Goal: Navigation & Orientation: Find specific page/section

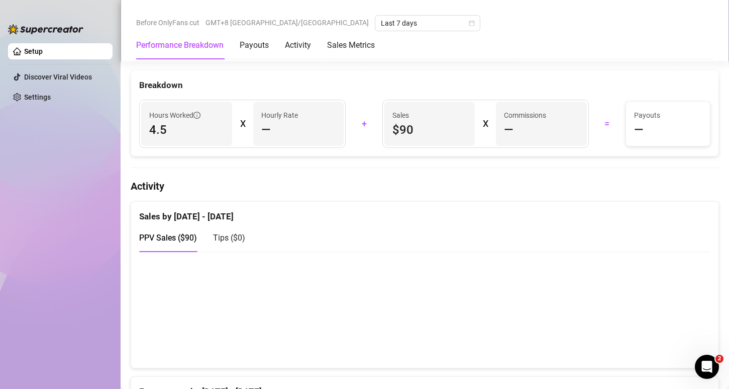
scroll to position [463, 0]
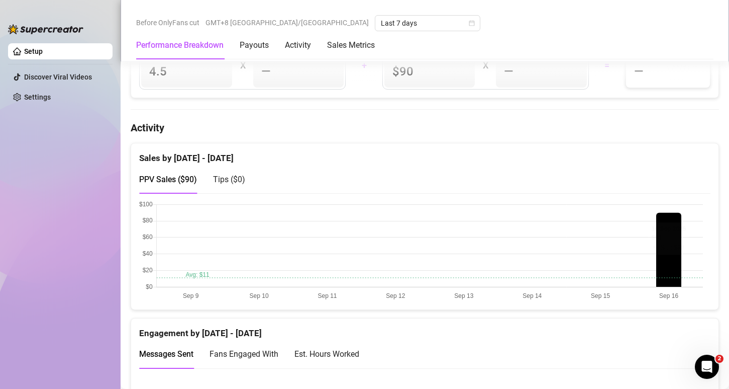
click at [652, 225] on canvas at bounding box center [421, 251] width 564 height 101
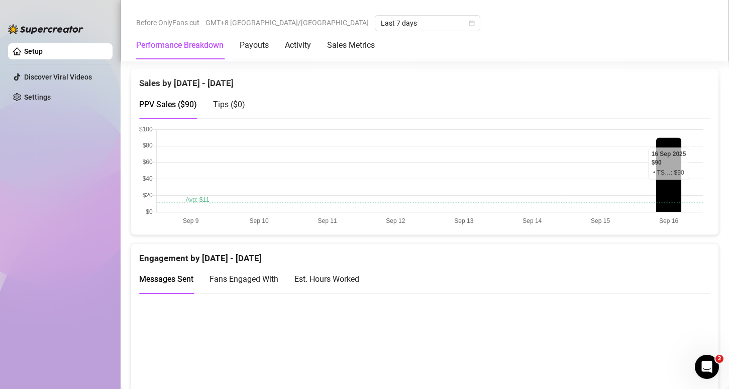
scroll to position [510, 0]
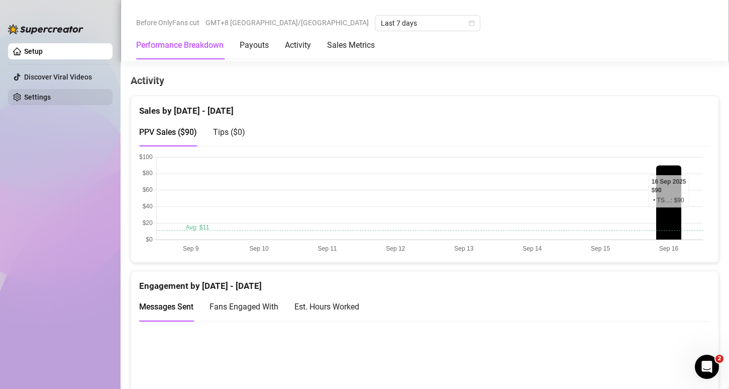
click at [44, 93] on link "Settings" at bounding box center [37, 97] width 27 height 8
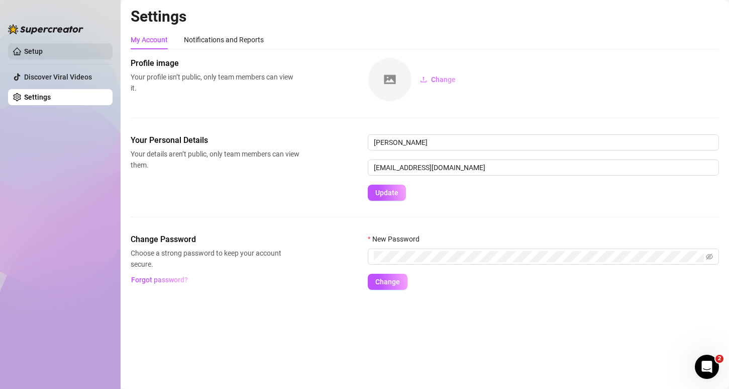
click at [43, 48] on link "Setup" at bounding box center [33, 51] width 19 height 8
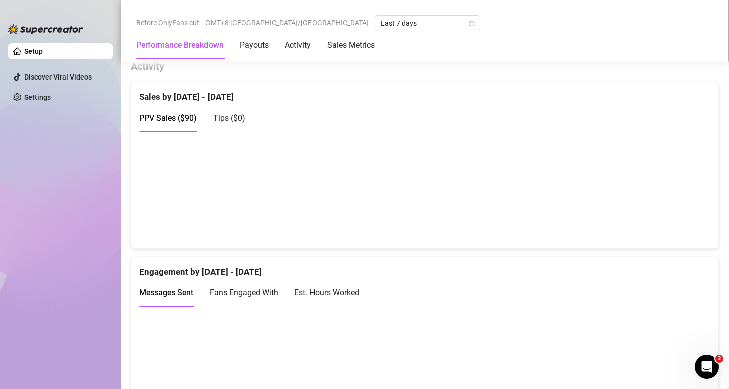
scroll to position [459, 0]
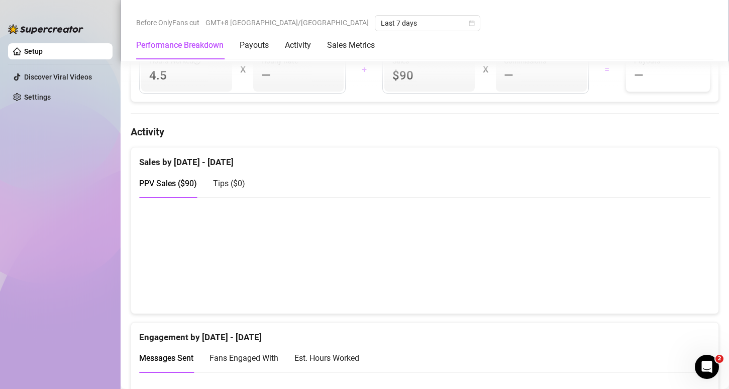
click at [664, 215] on canvas at bounding box center [421, 255] width 564 height 101
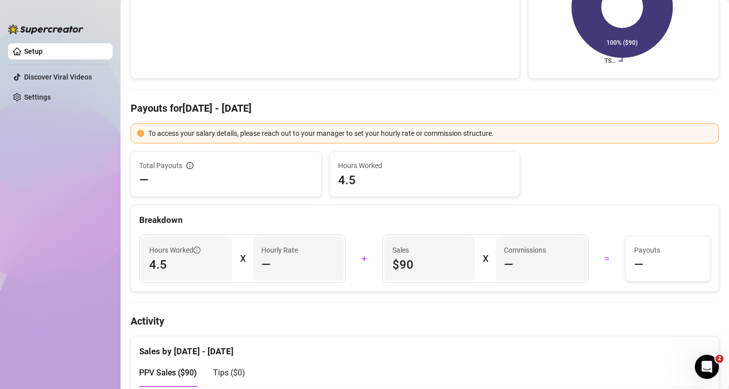
scroll to position [0, 0]
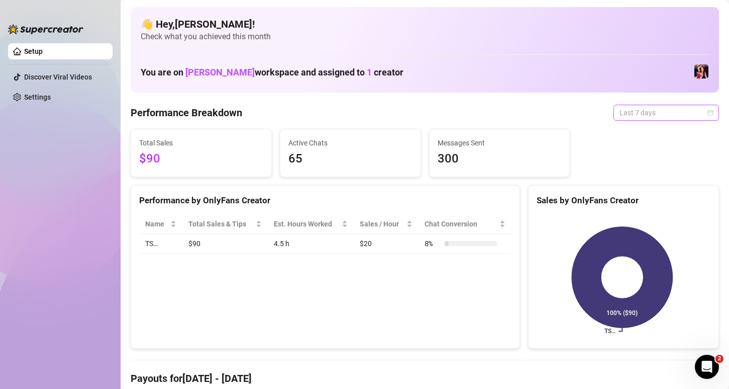
click at [659, 119] on span "Last 7 days" at bounding box center [666, 112] width 93 height 15
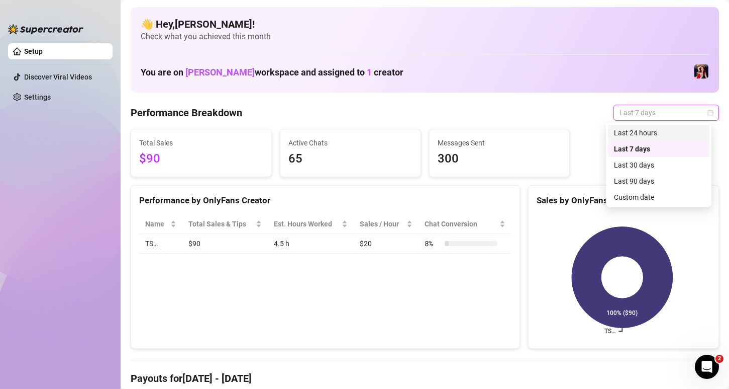
click at [648, 131] on div "Last 24 hours" at bounding box center [658, 132] width 89 height 11
